Goal: Task Accomplishment & Management: Use online tool/utility

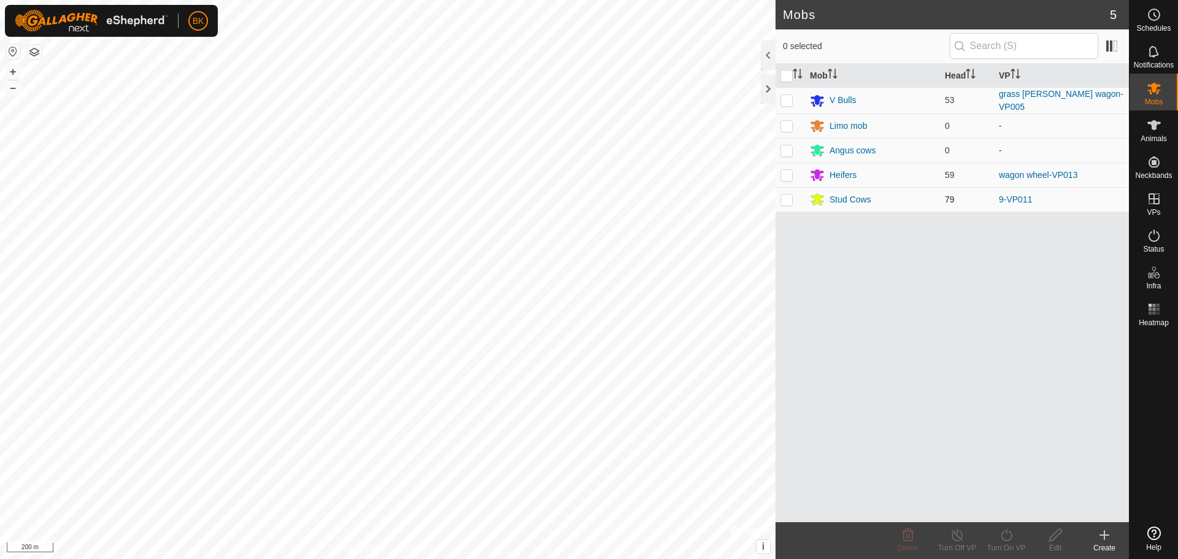
click at [788, 202] on p-checkbox at bounding box center [786, 199] width 12 height 10
checkbox input "true"
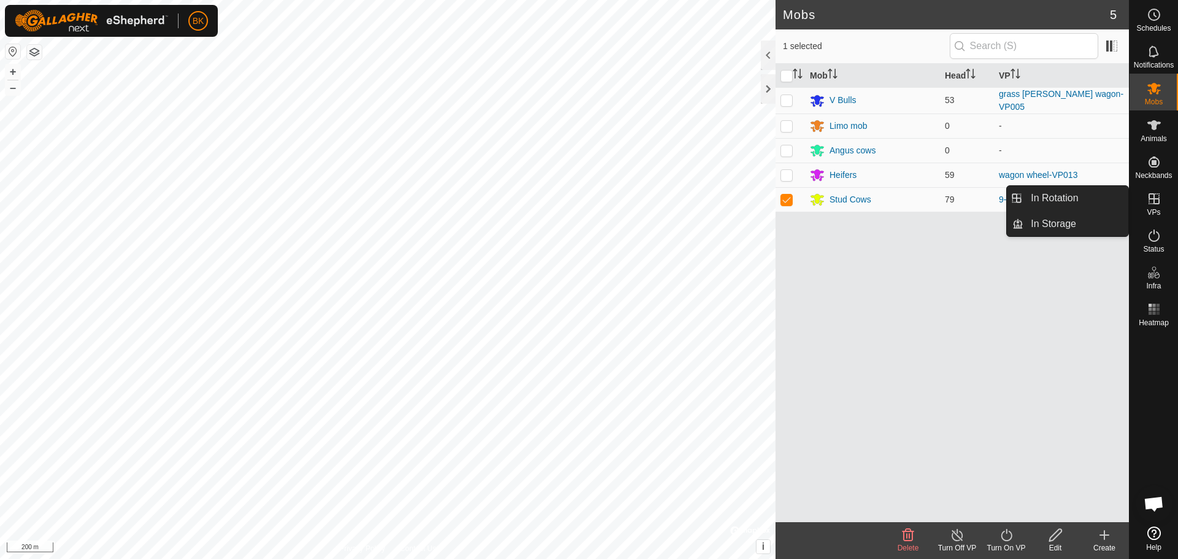
click at [1156, 204] on icon at bounding box center [1154, 198] width 11 height 11
click at [1082, 206] on link "In Rotation" at bounding box center [1075, 198] width 105 height 25
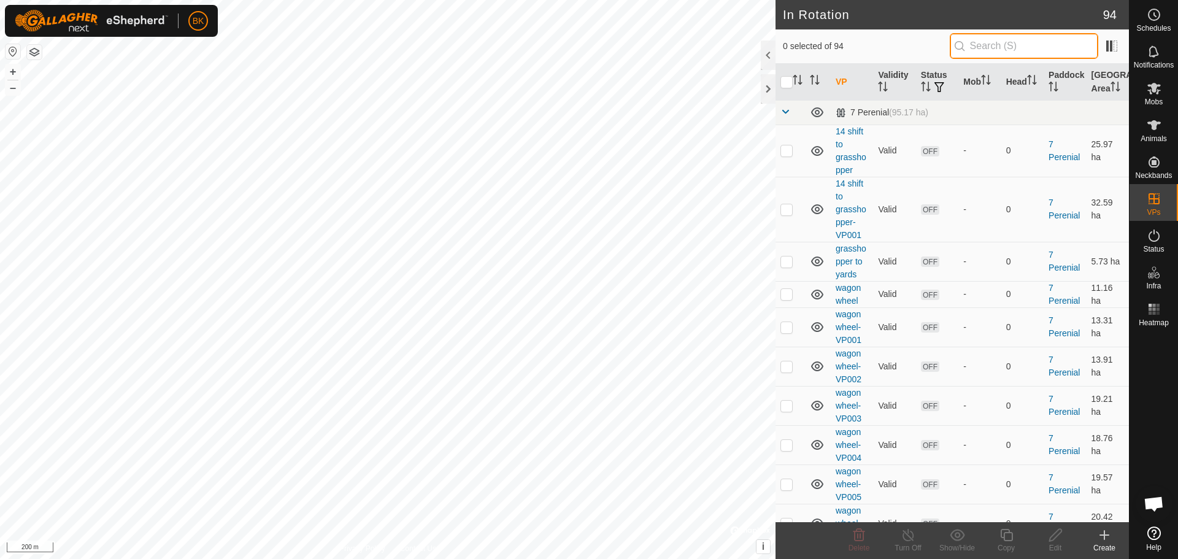
click at [977, 54] on input "text" at bounding box center [1024, 46] width 148 height 26
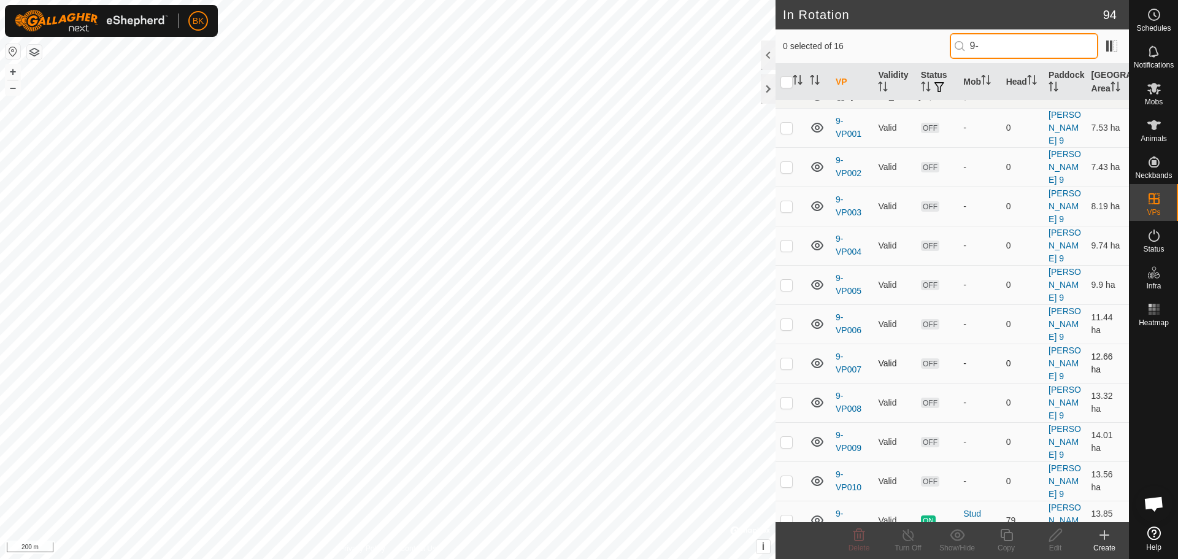
scroll to position [25, 0]
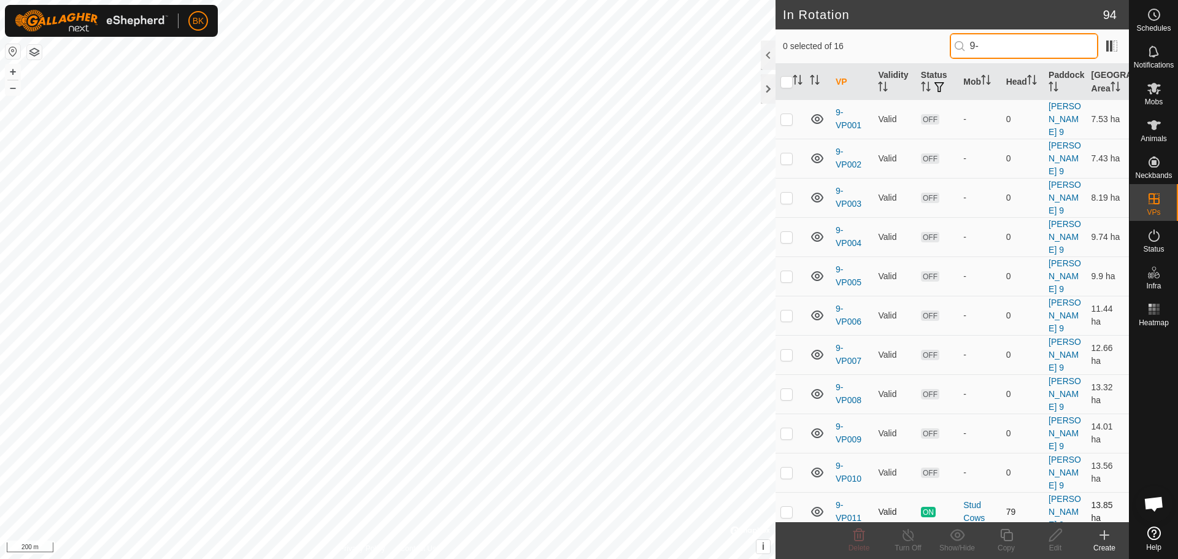
type input "9-"
click at [787, 374] on tbody "[PERSON_NAME] 9 (58.67 ha) 9-VP001 Valid OFF - 0 [PERSON_NAME] 9 7.53 ha 9-VP00…" at bounding box center [952, 401] width 353 height 653
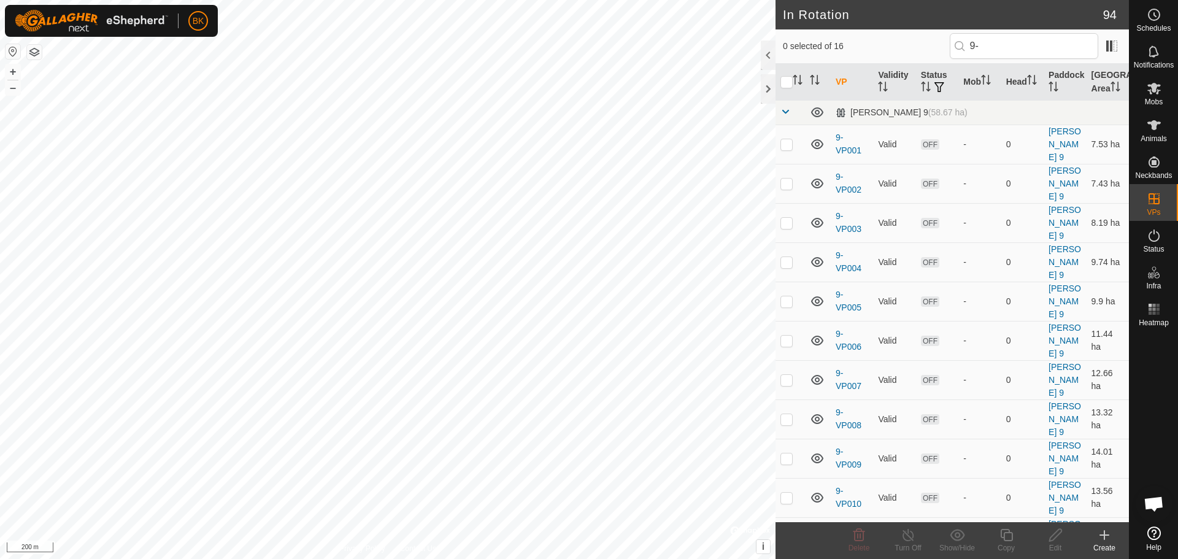
click at [794, 517] on td at bounding box center [790, 536] width 29 height 39
checkbox input "true"
click at [1001, 539] on icon at bounding box center [1006, 535] width 15 height 15
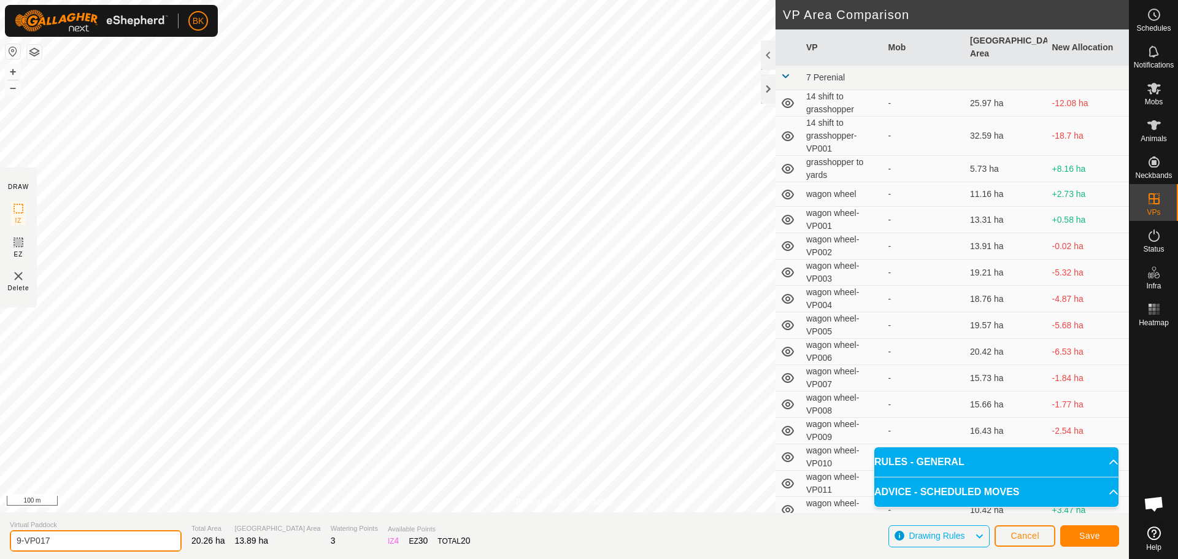
click at [116, 536] on input "9-VP017" at bounding box center [96, 540] width 172 height 21
type input "9-VP016 shift to yards"
click at [1092, 536] on span "Save" at bounding box center [1089, 536] width 21 height 10
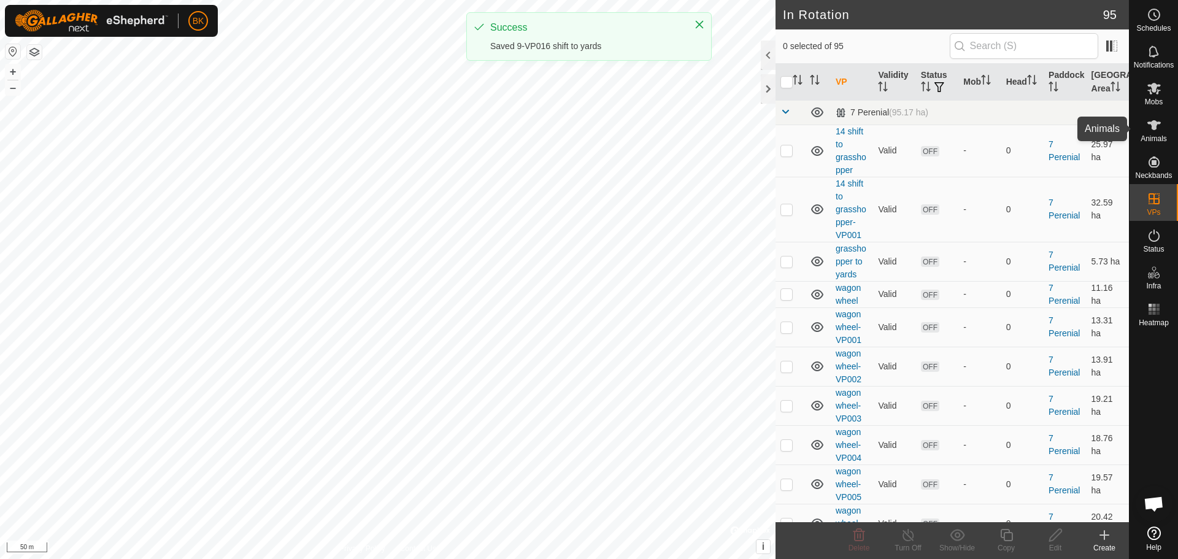
click at [1153, 130] on icon at bounding box center [1154, 125] width 15 height 15
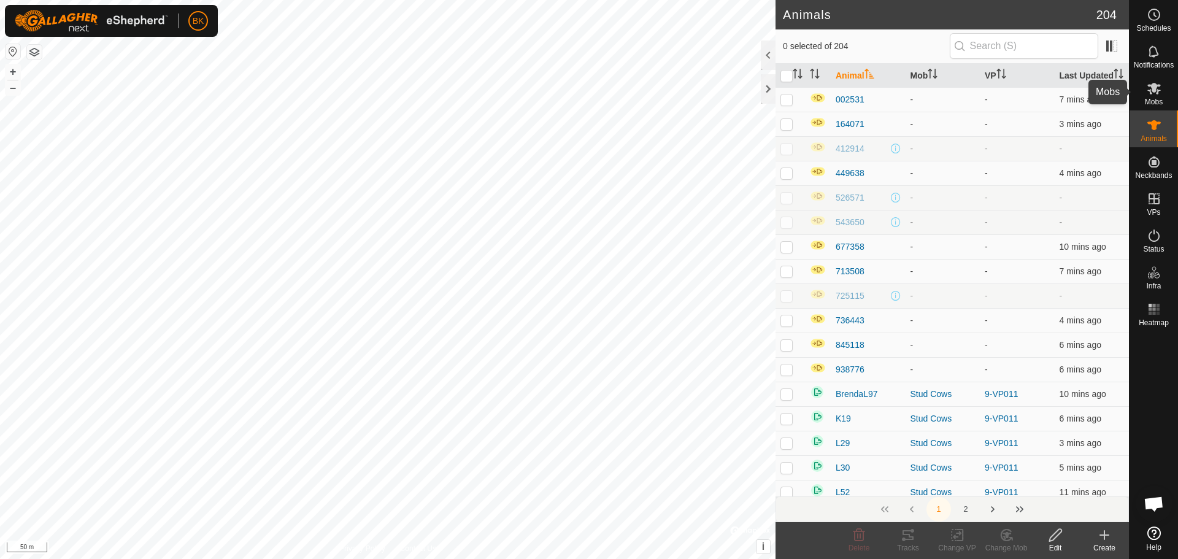
click at [1155, 92] on icon at bounding box center [1153, 89] width 13 height 12
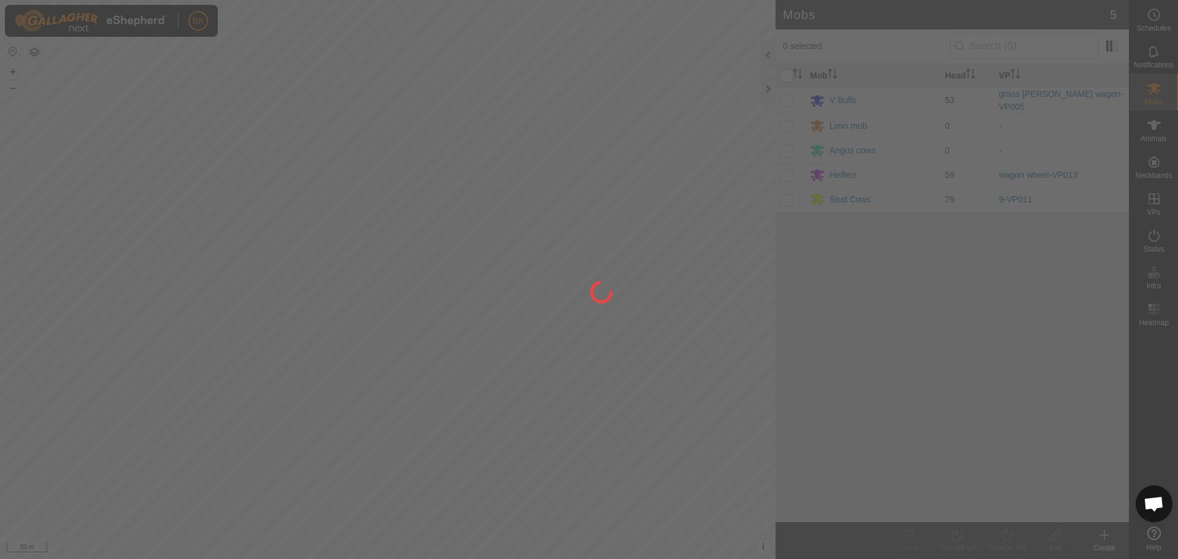
click at [785, 198] on div at bounding box center [589, 279] width 1178 height 559
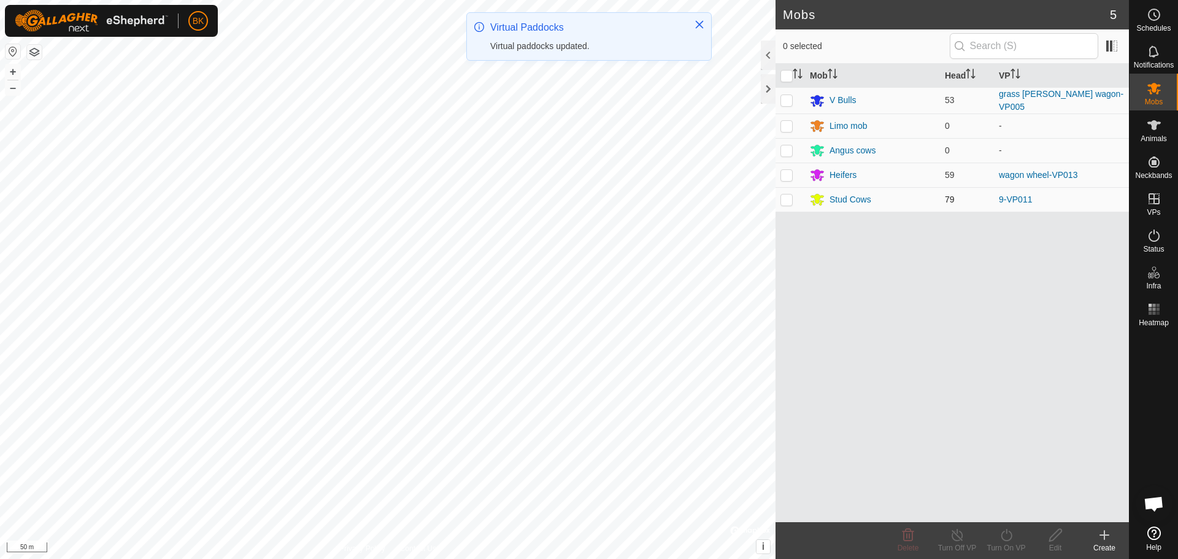
click at [787, 195] on p-checkbox at bounding box center [786, 199] width 12 height 10
checkbox input "true"
click at [999, 534] on icon at bounding box center [1006, 535] width 15 height 15
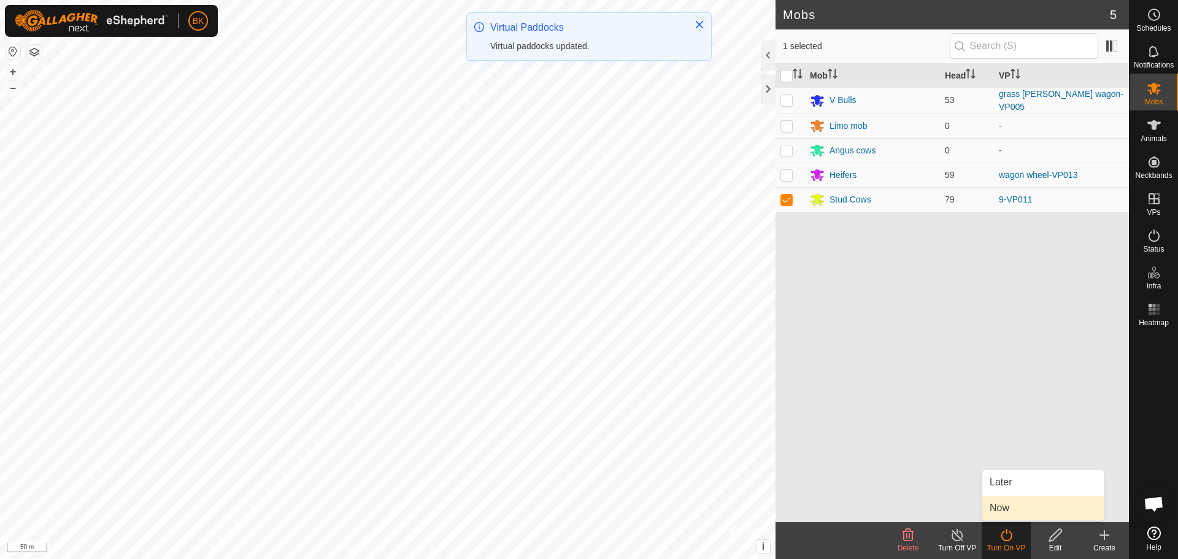
click at [1003, 517] on link "Now" at bounding box center [1042, 508] width 121 height 25
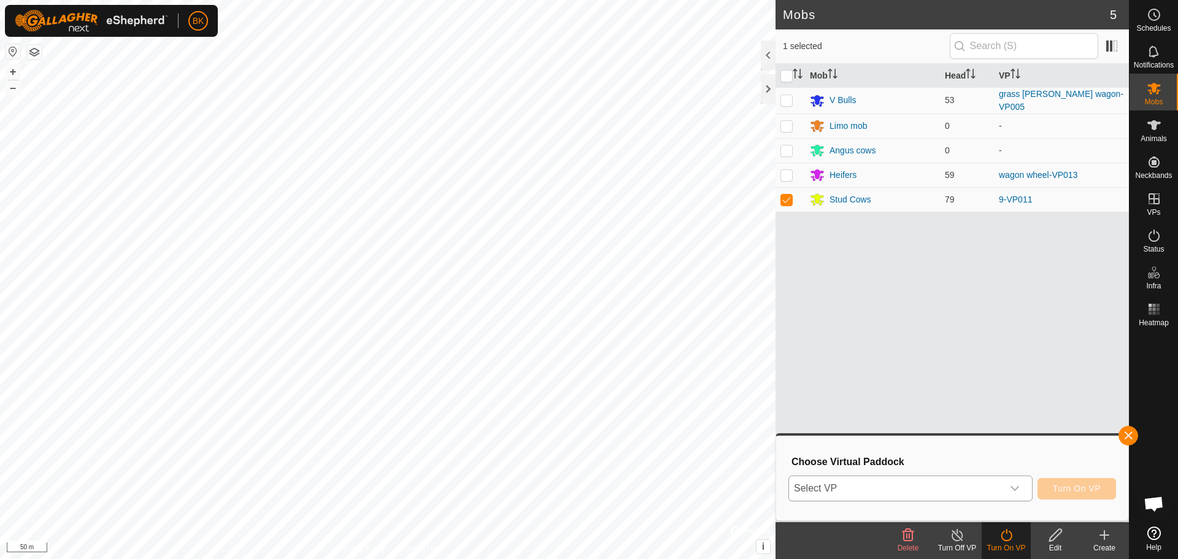
click at [1017, 488] on icon "dropdown trigger" at bounding box center [1015, 488] width 9 height 5
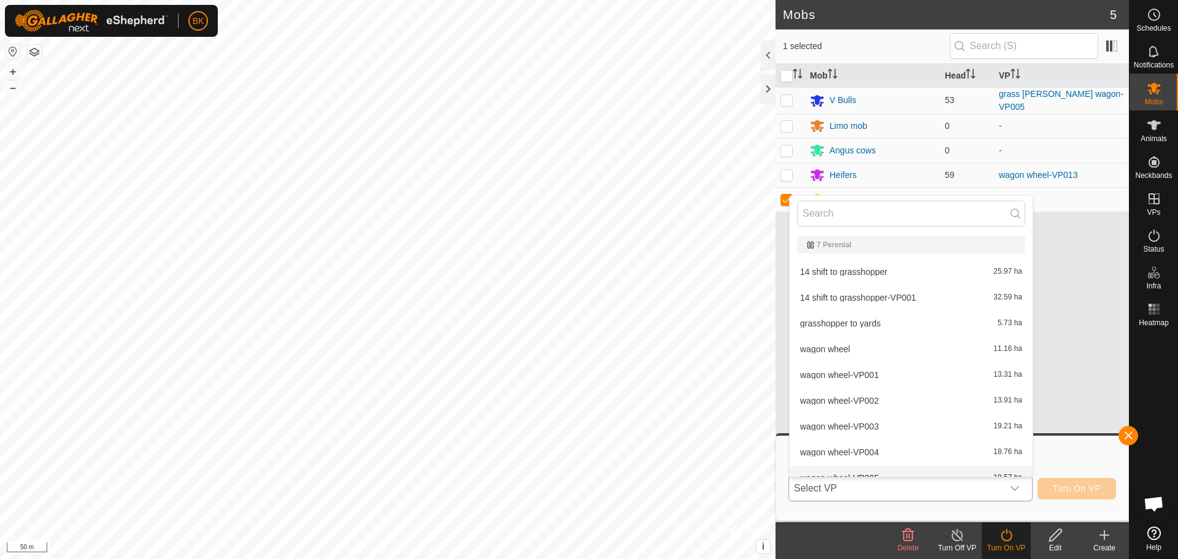
scroll to position [13, 0]
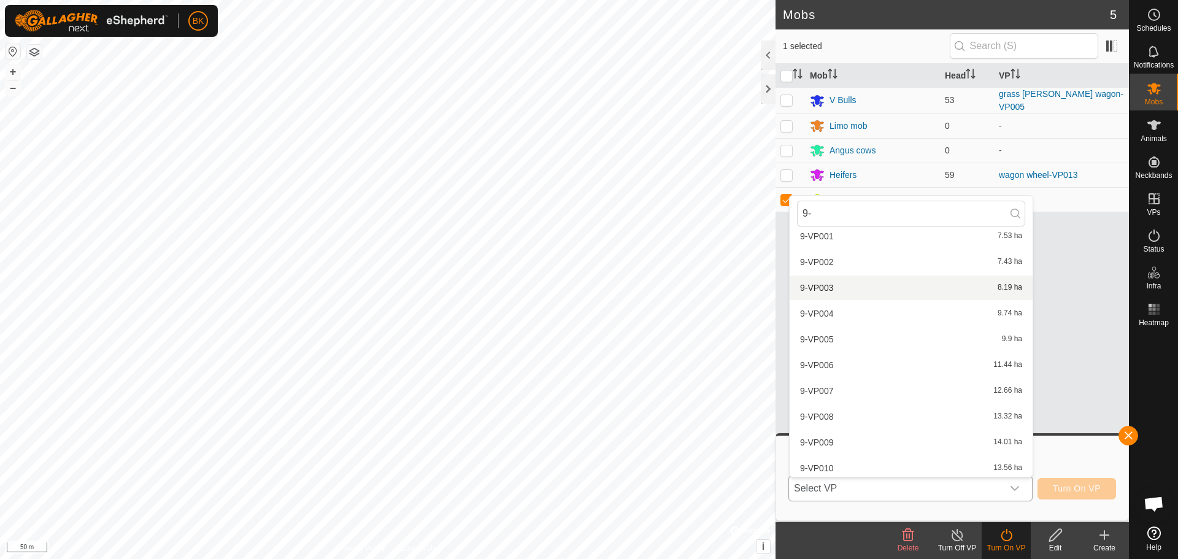
type input "9-"
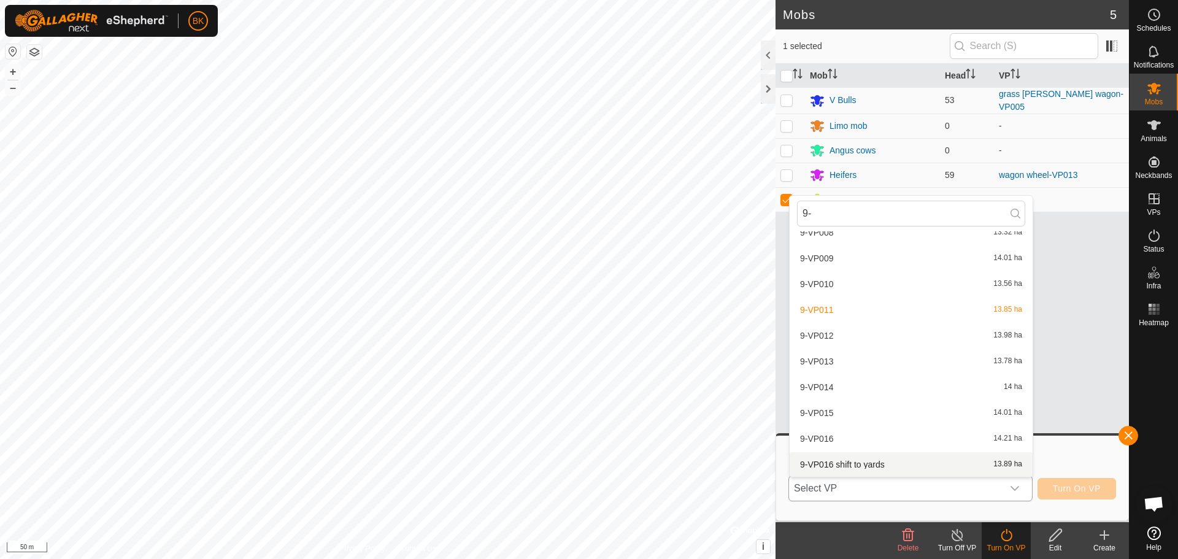
click at [877, 460] on li "9-VP016 shift to yards 13.89 ha" at bounding box center [911, 464] width 243 height 25
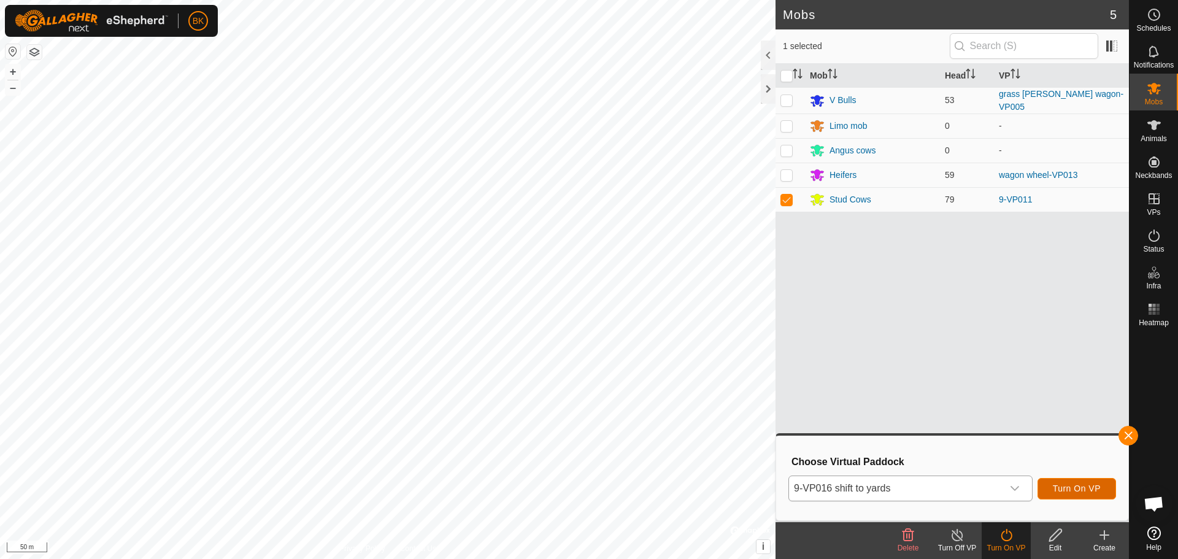
click at [1099, 491] on span "Turn On VP" at bounding box center [1077, 488] width 48 height 10
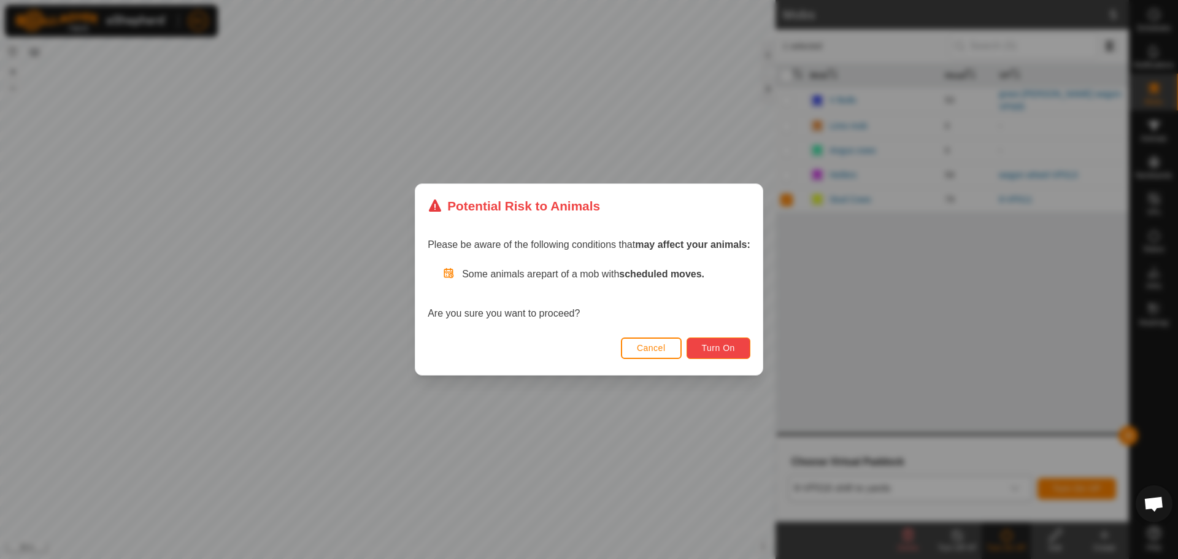
click at [711, 342] on button "Turn On" at bounding box center [719, 347] width 64 height 21
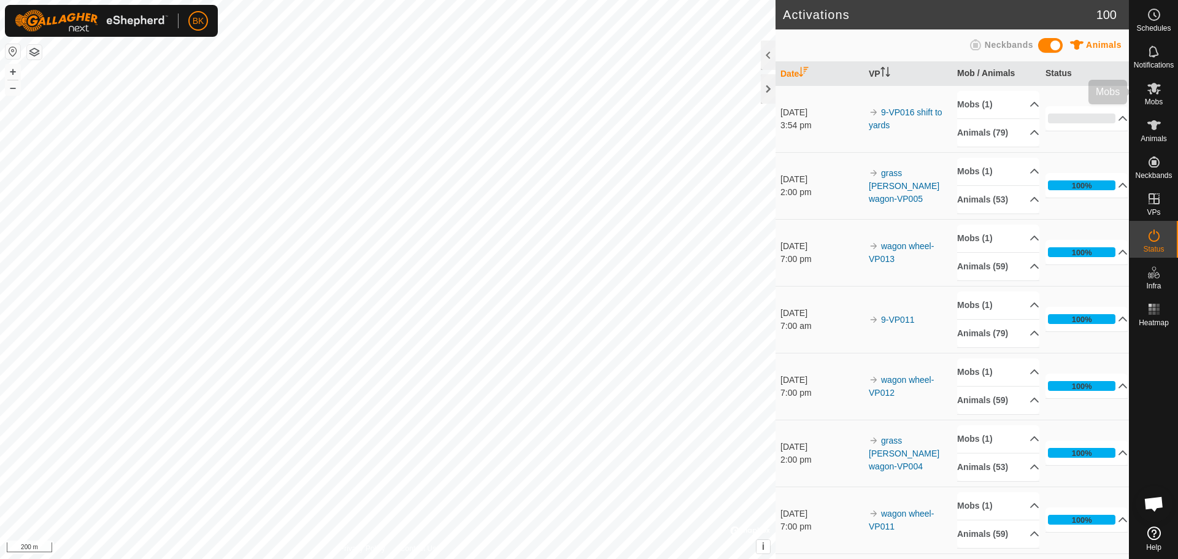
click at [1156, 84] on icon at bounding box center [1153, 89] width 13 height 12
